Goal: Task Accomplishment & Management: Manage account settings

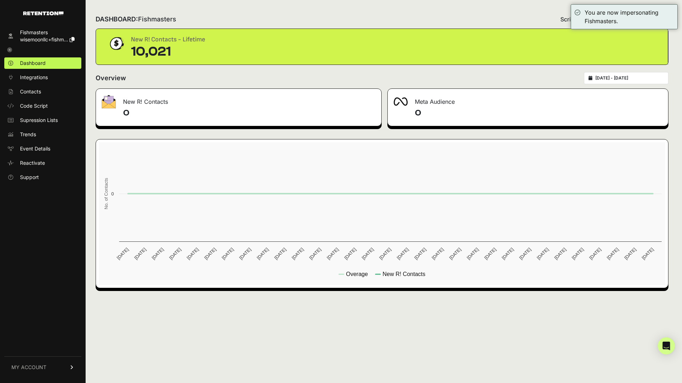
click at [491, 16] on div "DASHBOARD: Fishmasters Script status Overage" at bounding box center [382, 19] width 572 height 19
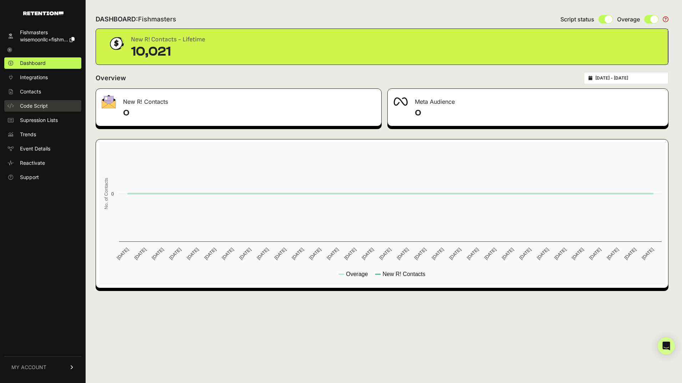
click at [37, 105] on span "Code Script" at bounding box center [34, 105] width 28 height 7
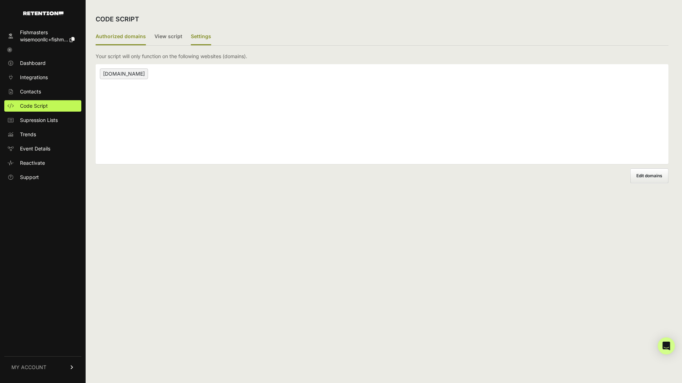
click at [199, 37] on label "Settings" at bounding box center [201, 37] width 20 height 17
click at [197, 37] on label "Settings" at bounding box center [201, 37] width 20 height 17
click at [0, 0] on input "Settings" at bounding box center [0, 0] width 0 height 0
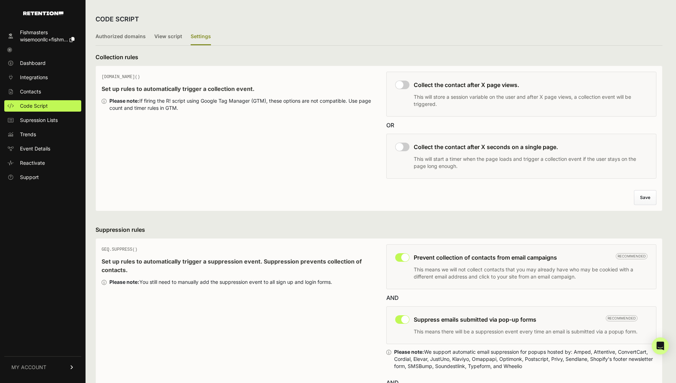
click at [406, 85] on input "checkbox" at bounding box center [402, 85] width 14 height 9
checkbox input "true"
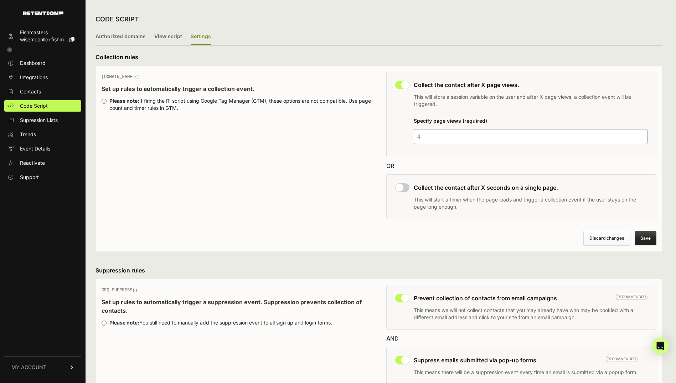
click at [427, 135] on input "number" at bounding box center [531, 136] width 234 height 15
type input "2"
click at [406, 186] on input "checkbox" at bounding box center [402, 187] width 14 height 9
checkbox input "true"
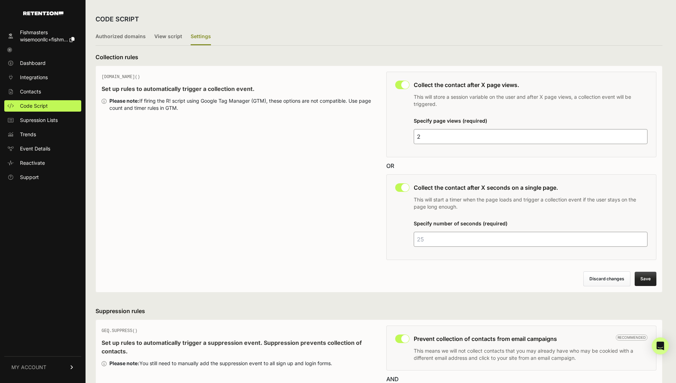
click at [445, 239] on input "number" at bounding box center [531, 239] width 234 height 15
type input "45"
click at [365, 256] on div "GEQ.PAGE() Set up rules to automatically trigger a collection event. Please not…" at bounding box center [237, 168] width 271 height 192
click at [657, 278] on button "Save" at bounding box center [646, 279] width 22 height 14
click at [31, 63] on span "Dashboard" at bounding box center [33, 63] width 26 height 7
